Goal: Find specific page/section: Find specific page/section

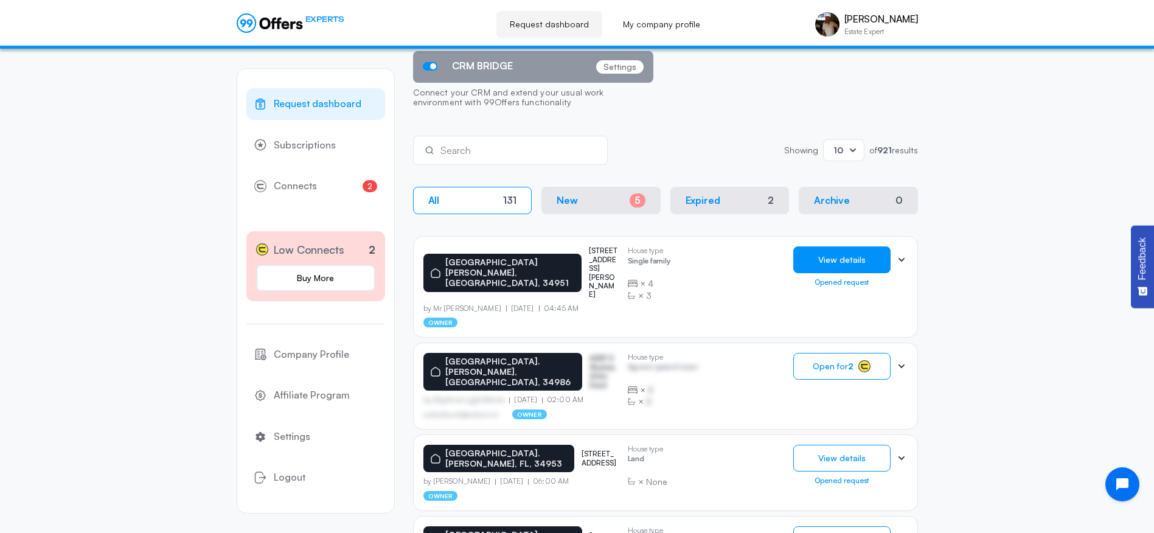
click at [843, 260] on button "View details" at bounding box center [841, 259] width 97 height 27
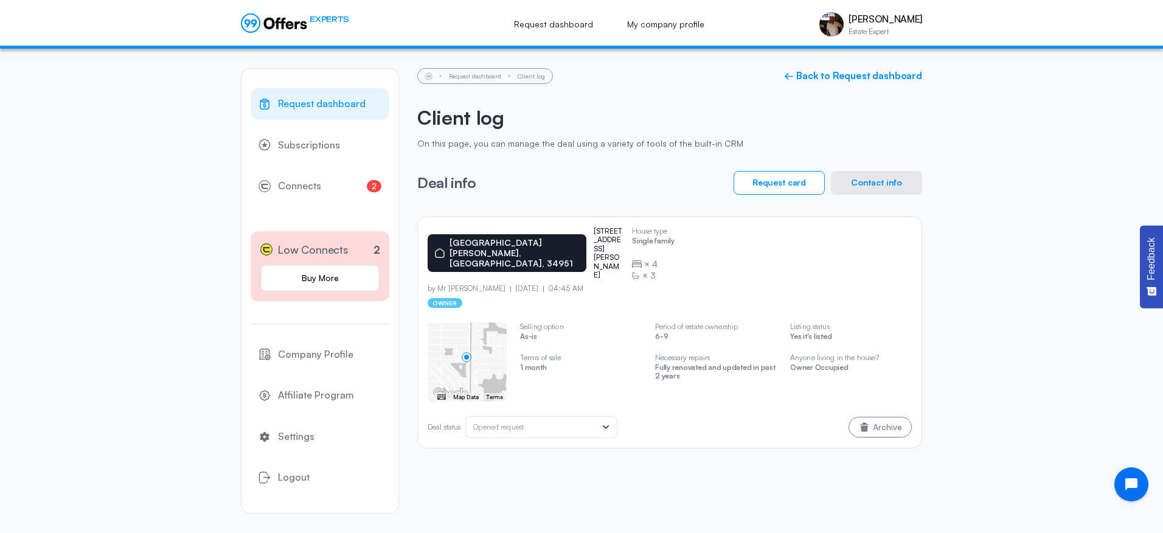
click at [870, 182] on button "Contact info" at bounding box center [876, 183] width 91 height 24
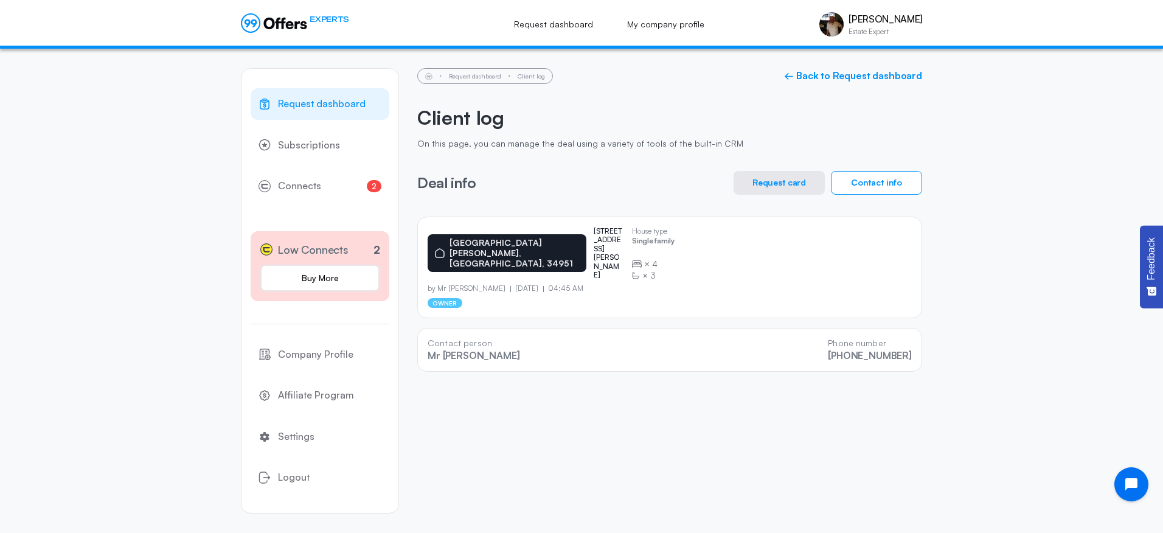
click at [781, 178] on button "Request card" at bounding box center [779, 183] width 91 height 24
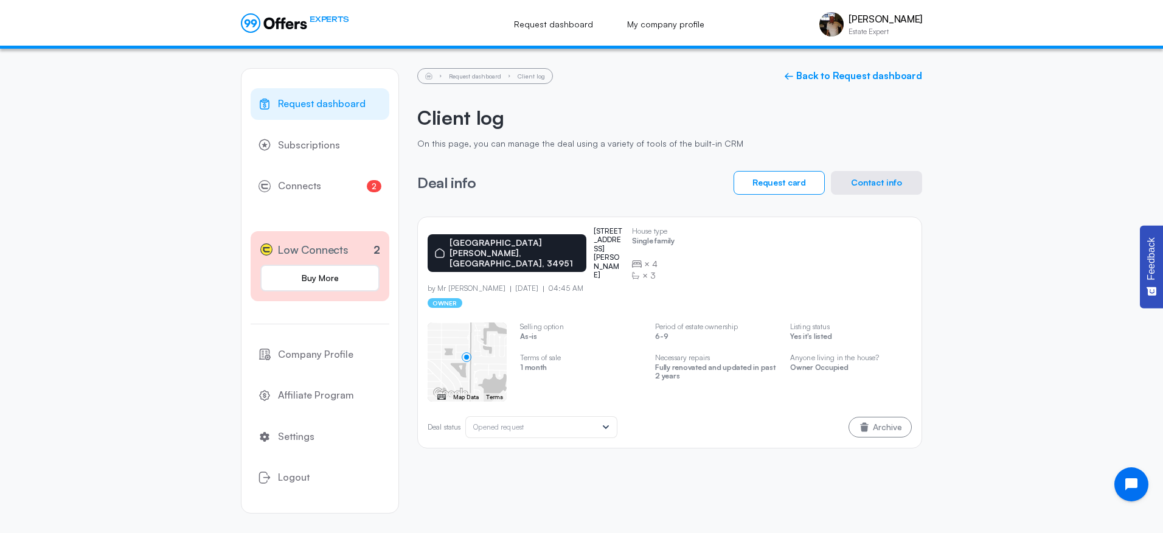
click at [307, 108] on span "Request dashboard" at bounding box center [322, 104] width 88 height 16
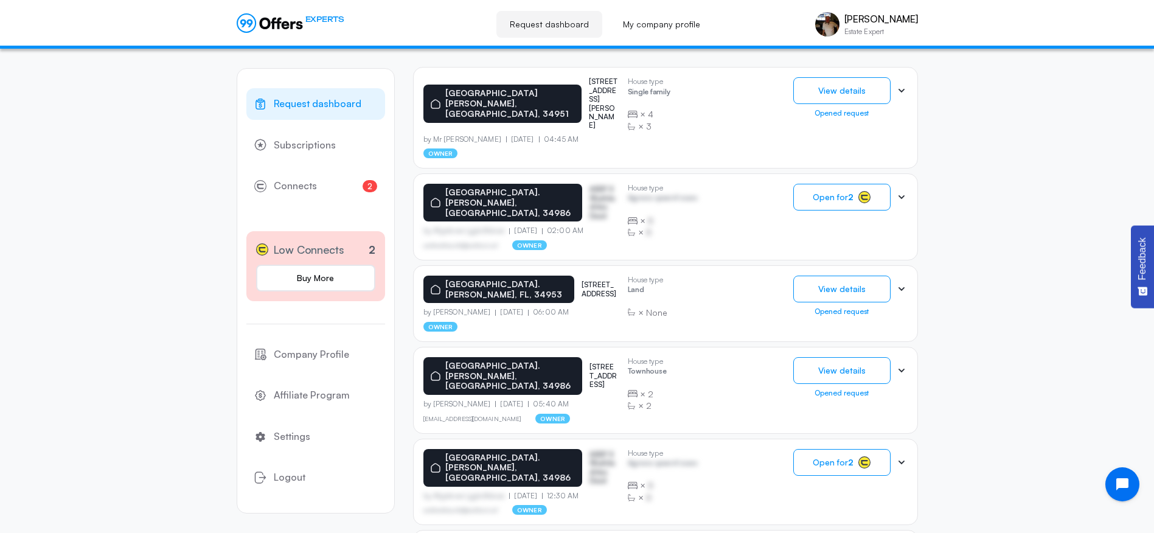
scroll to position [304, 0]
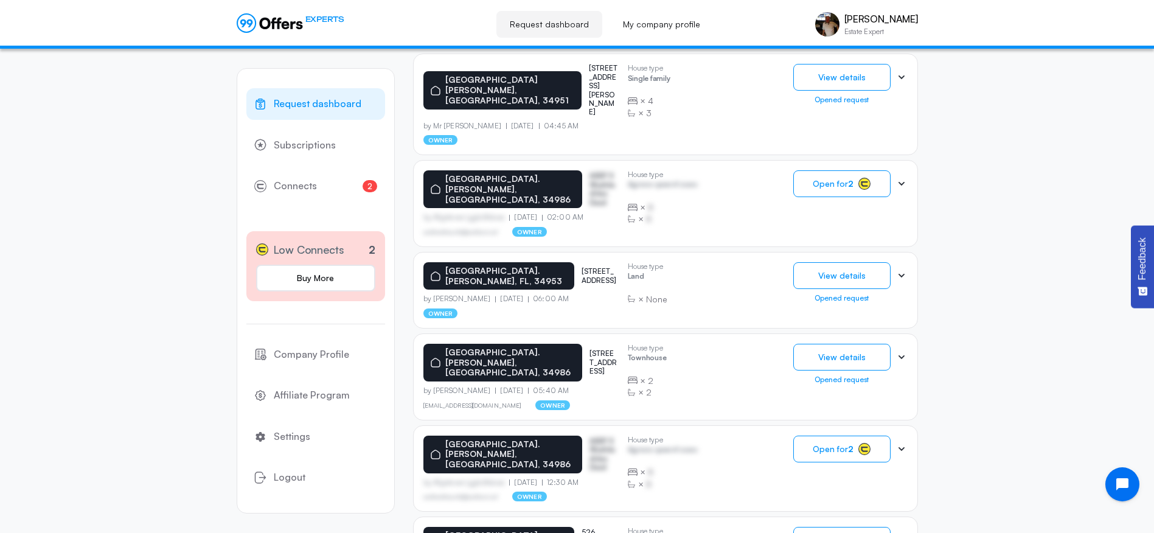
drag, startPoint x: 568, startPoint y: 310, endPoint x: 548, endPoint y: 293, distance: 26.7
click at [546, 333] on div "[GEOGRAPHIC_DATA]. [PERSON_NAME], [STREET_ADDRESS] by [PERSON_NAME] [DATE] 05:4…" at bounding box center [665, 376] width 505 height 87
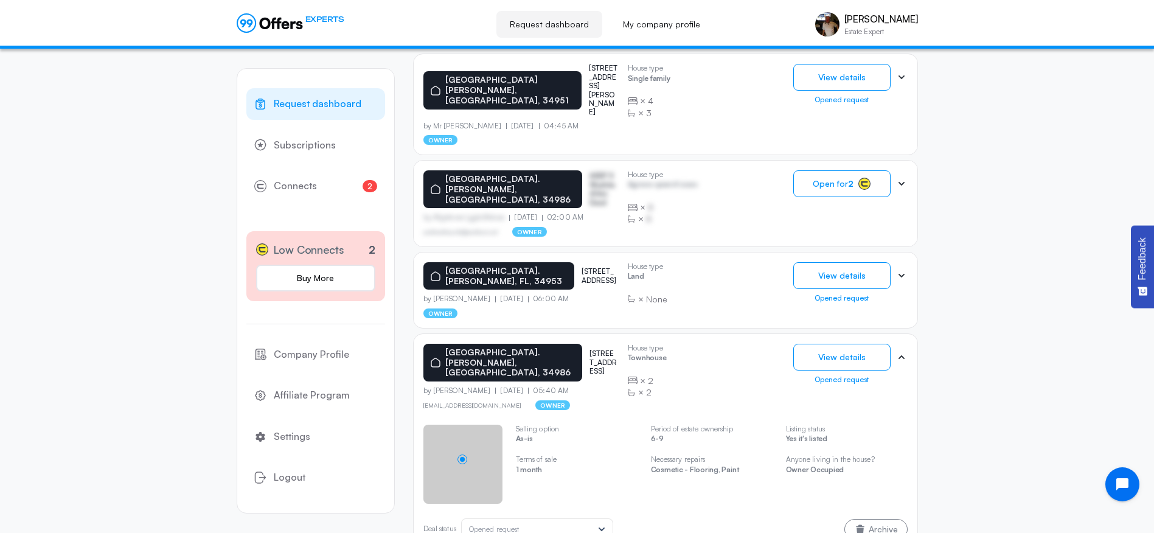
drag, startPoint x: 548, startPoint y: 293, endPoint x: 579, endPoint y: 298, distance: 31.5
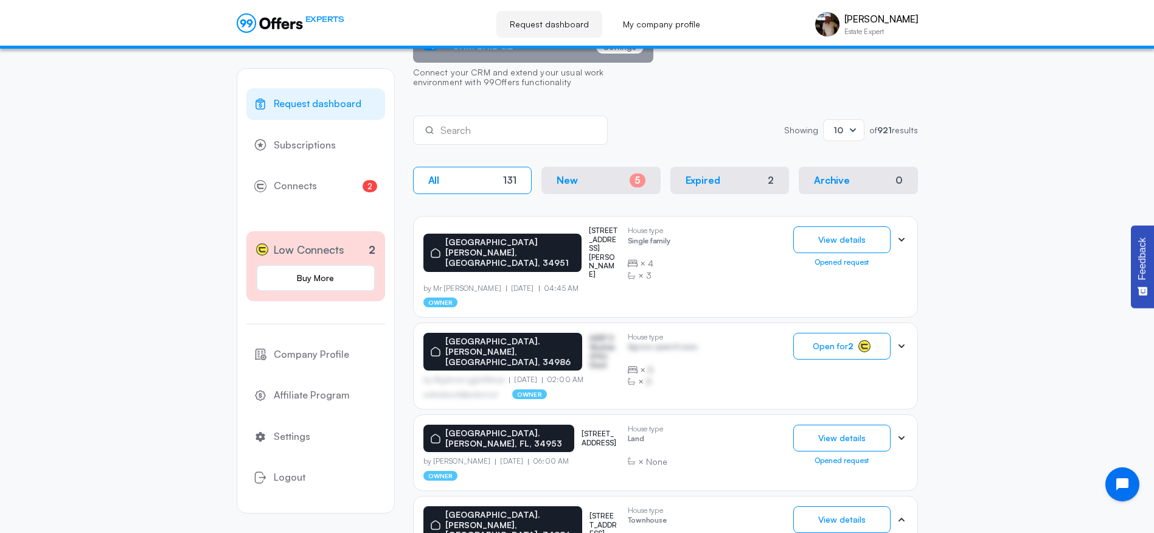
scroll to position [466, 0]
